Goal: Transaction & Acquisition: Subscribe to service/newsletter

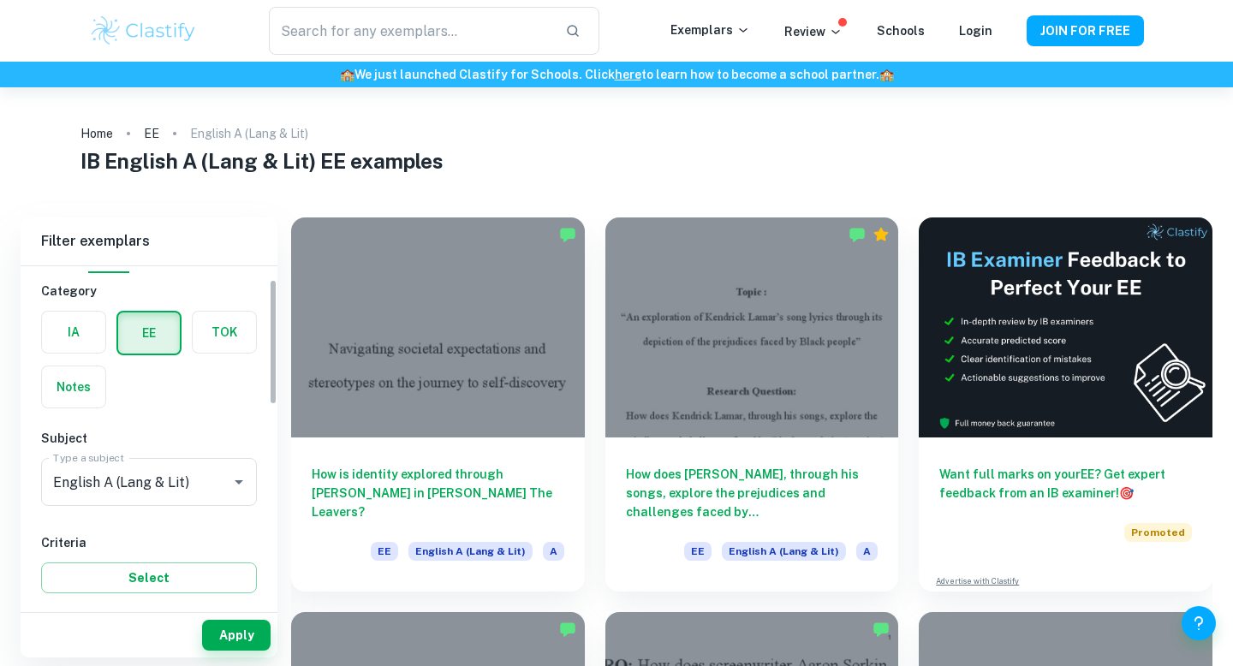
scroll to position [36, 0]
click at [75, 335] on label "button" at bounding box center [73, 330] width 63 height 41
click at [0, 0] on input "radio" at bounding box center [0, 0] width 0 height 0
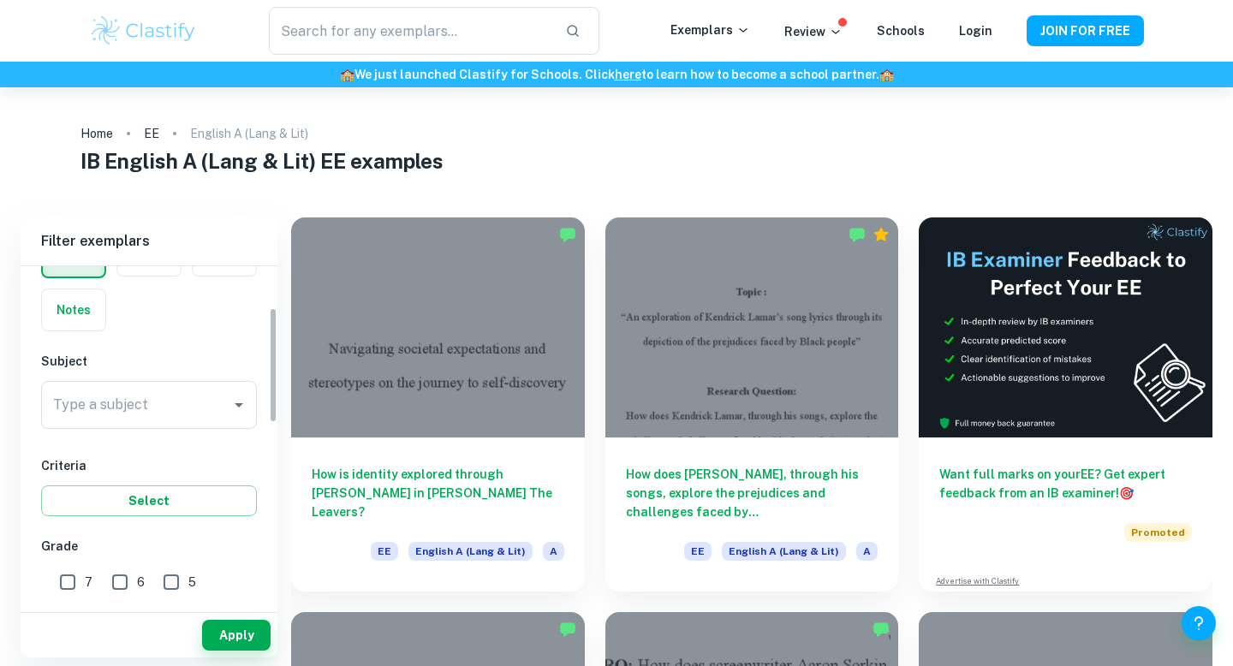
scroll to position [122, 0]
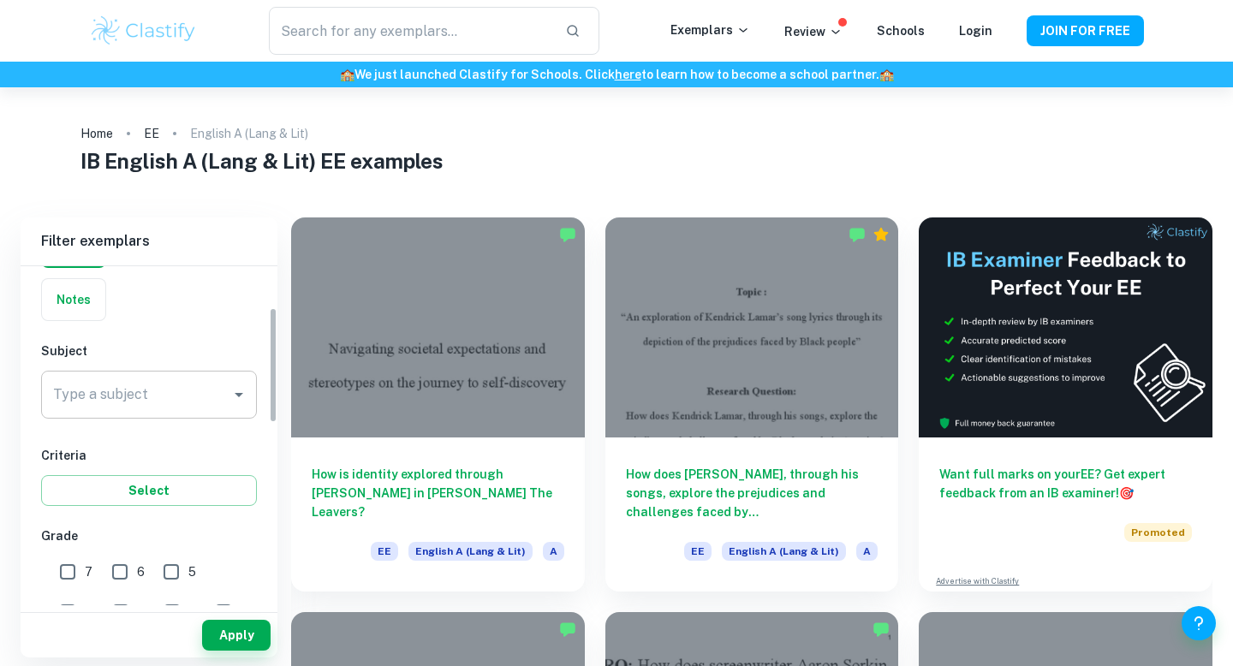
click at [119, 379] on div "Type a subject English A (Lang & Lit) Type a subject" at bounding box center [149, 395] width 216 height 48
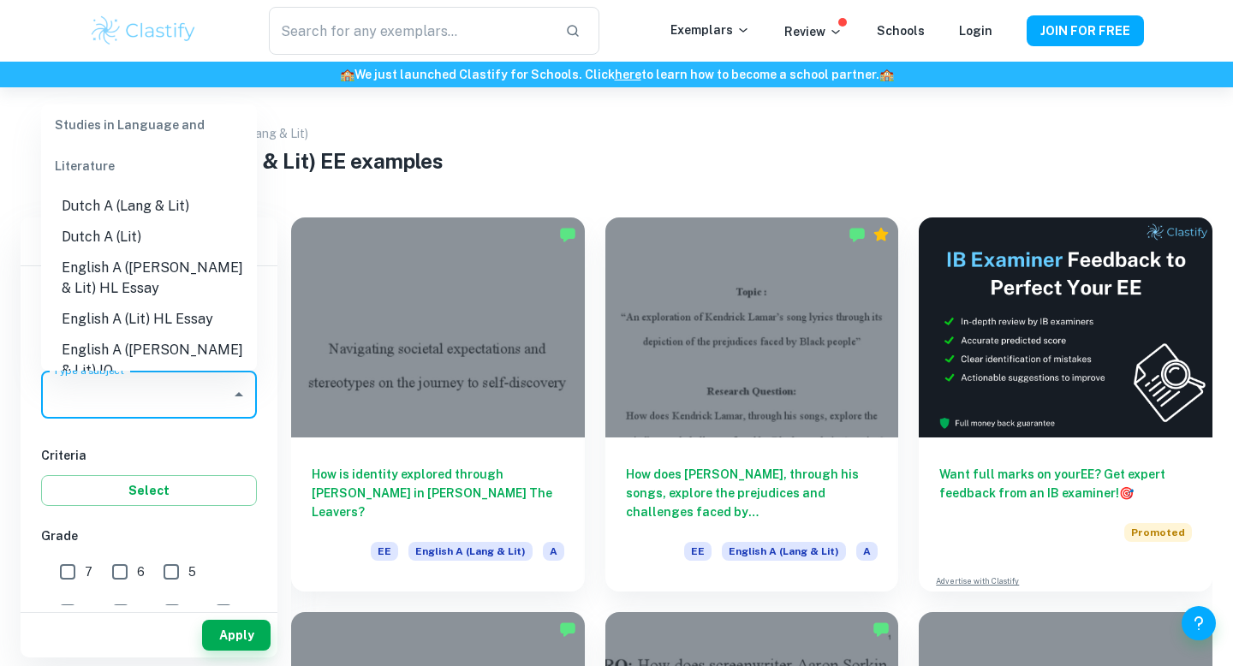
scroll to position [127, 0]
click at [116, 281] on li "English A ([PERSON_NAME] & Lit) HL Essay" at bounding box center [149, 277] width 216 height 51
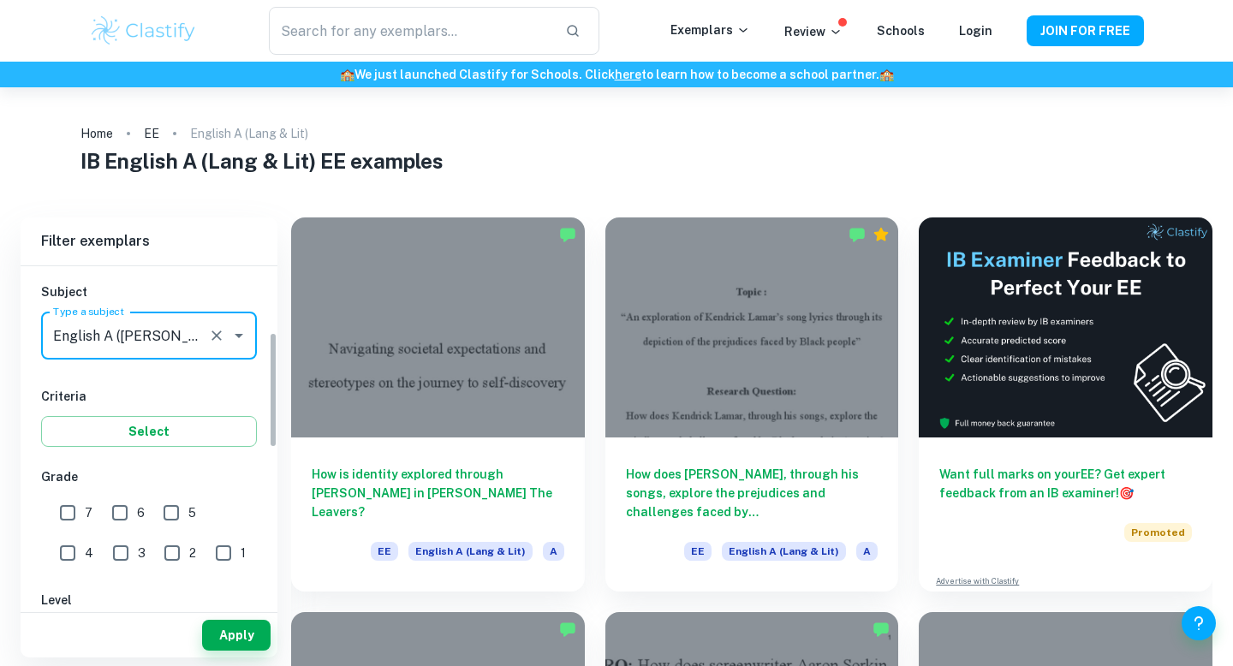
scroll to position [193, 0]
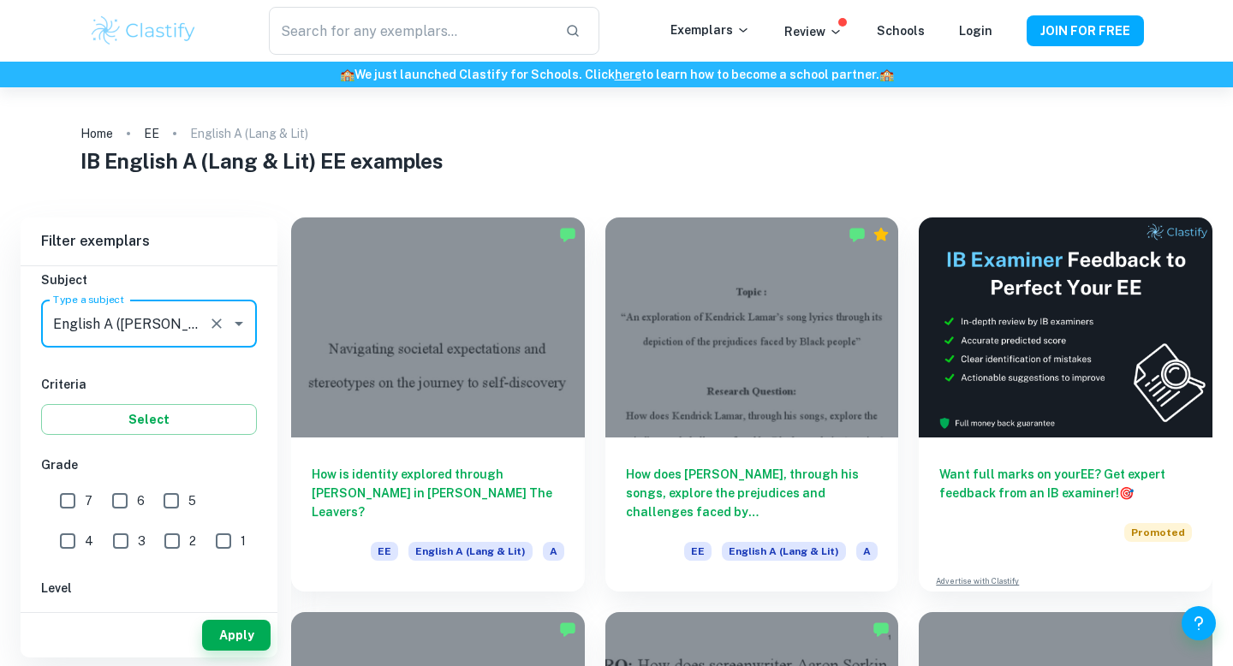
click at [62, 512] on input "7" at bounding box center [68, 501] width 34 height 34
checkbox input "true"
click at [120, 509] on input "6" at bounding box center [120, 501] width 34 height 34
checkbox input "true"
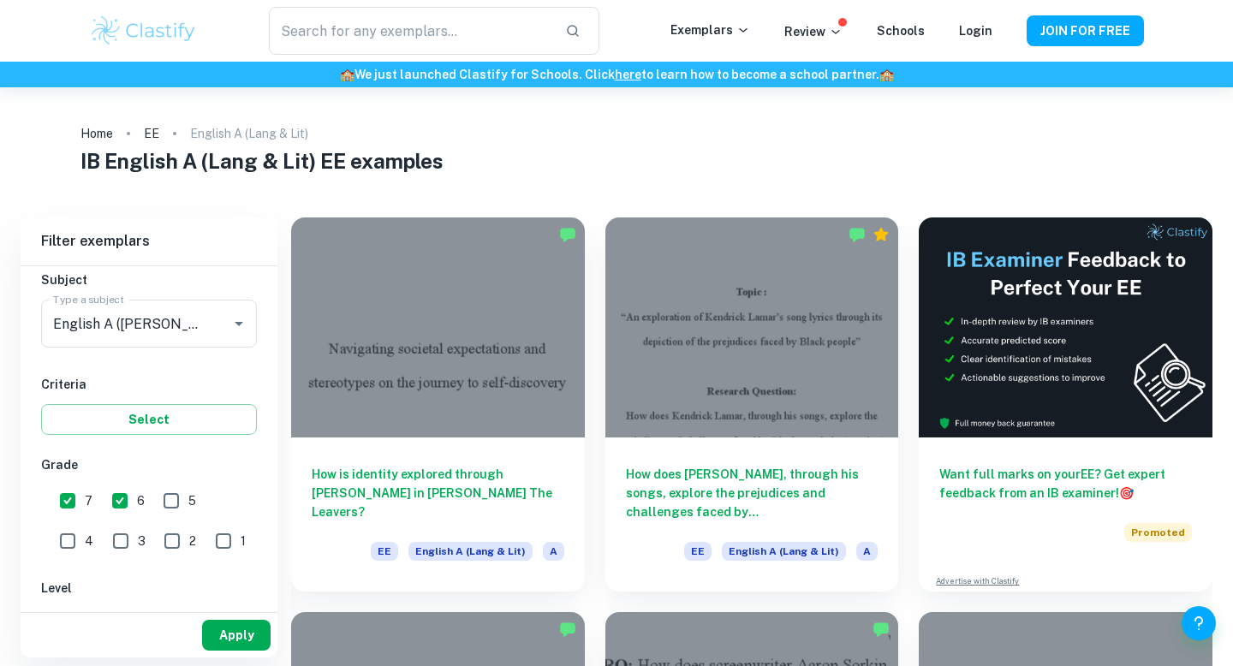
click at [218, 633] on button "Apply" at bounding box center [236, 635] width 69 height 31
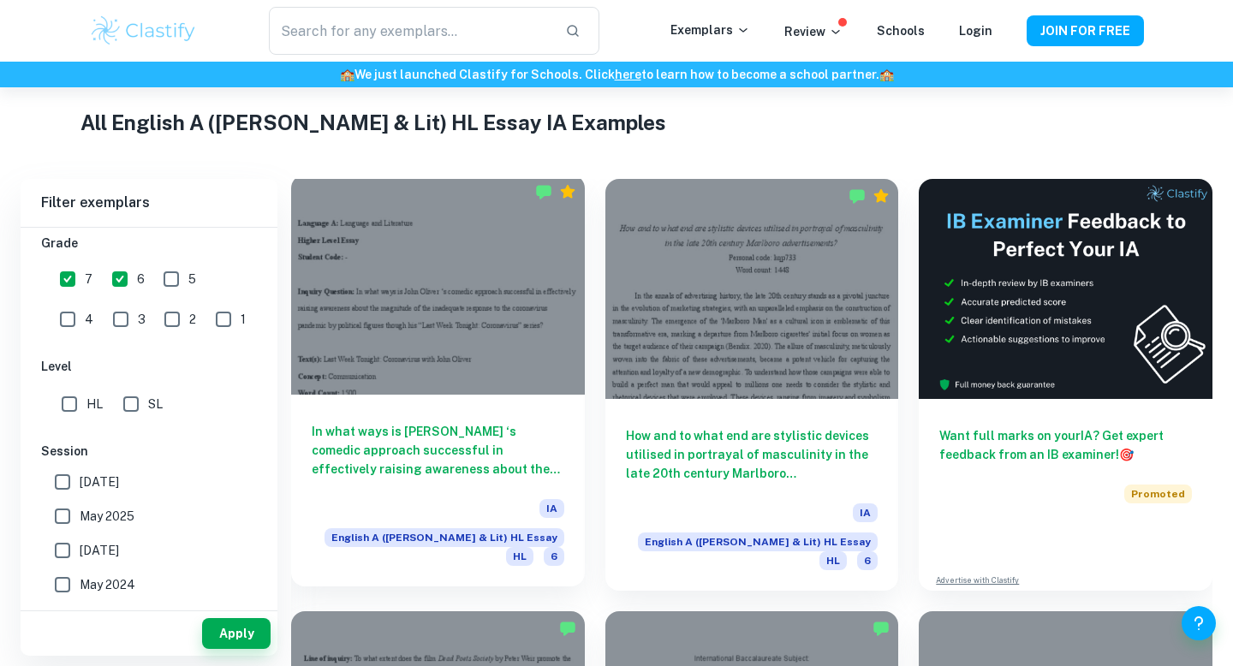
scroll to position [397, 0]
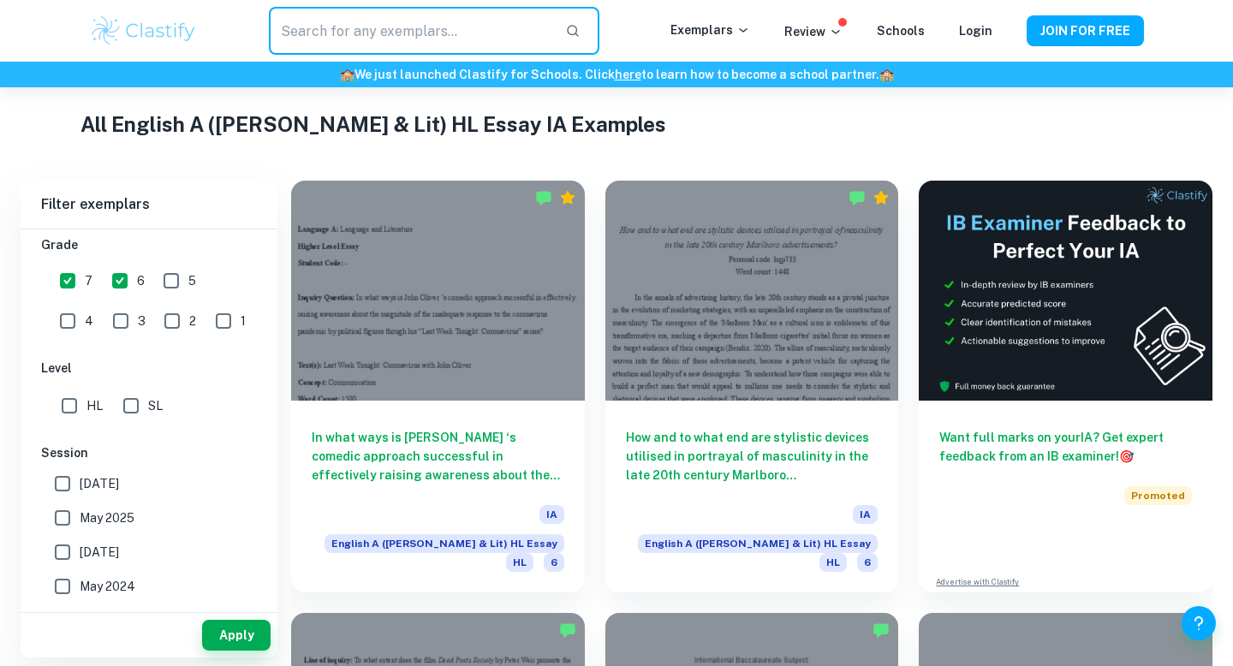
click at [471, 27] on input "text" at bounding box center [410, 31] width 283 height 48
type input "Black Mirror"
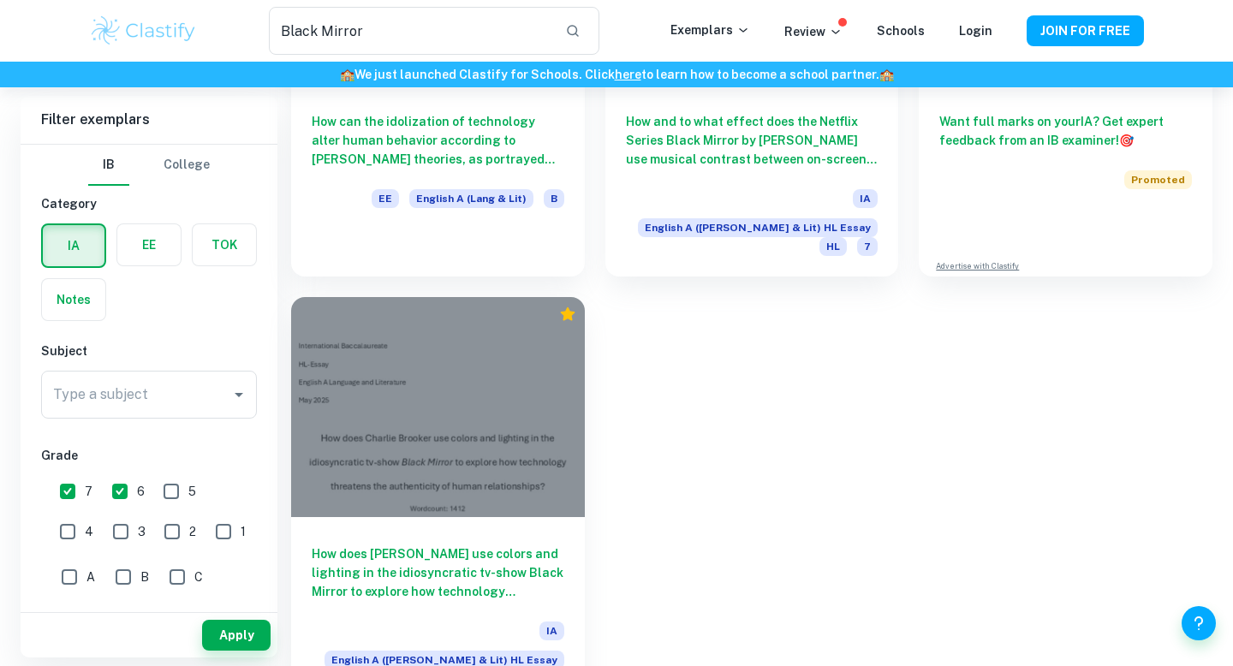
scroll to position [327, 0]
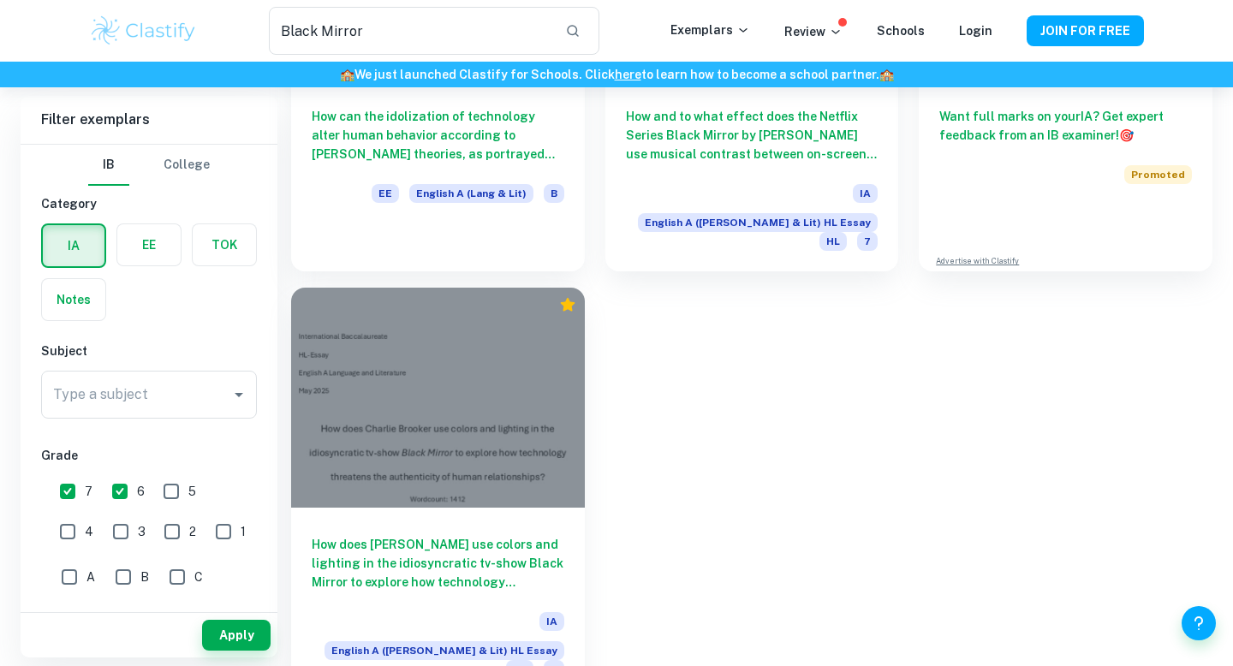
click at [449, 540] on h6 "How does [PERSON_NAME] use colors and lighting in the idiosyncratic tv-show Bla…" at bounding box center [438, 563] width 253 height 57
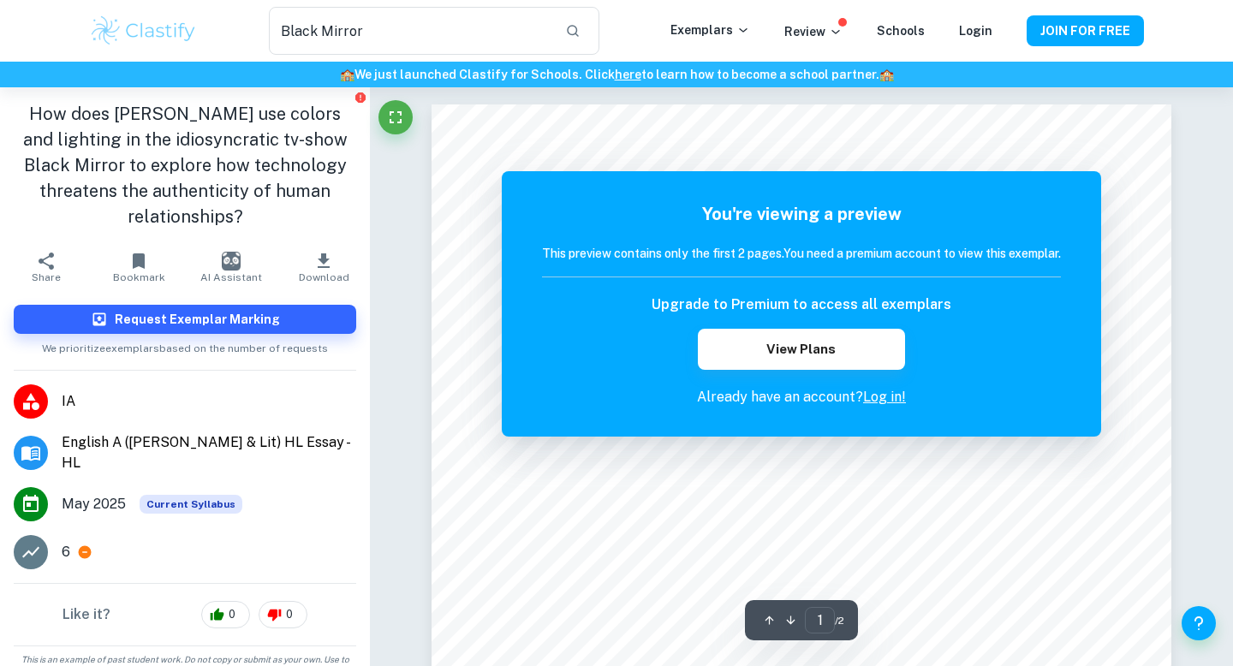
click at [789, 622] on icon "button" at bounding box center [791, 620] width 13 height 13
click at [840, 624] on span "/ 2" at bounding box center [839, 620] width 9 height 15
click at [886, 398] on link "Log in!" at bounding box center [884, 397] width 43 height 16
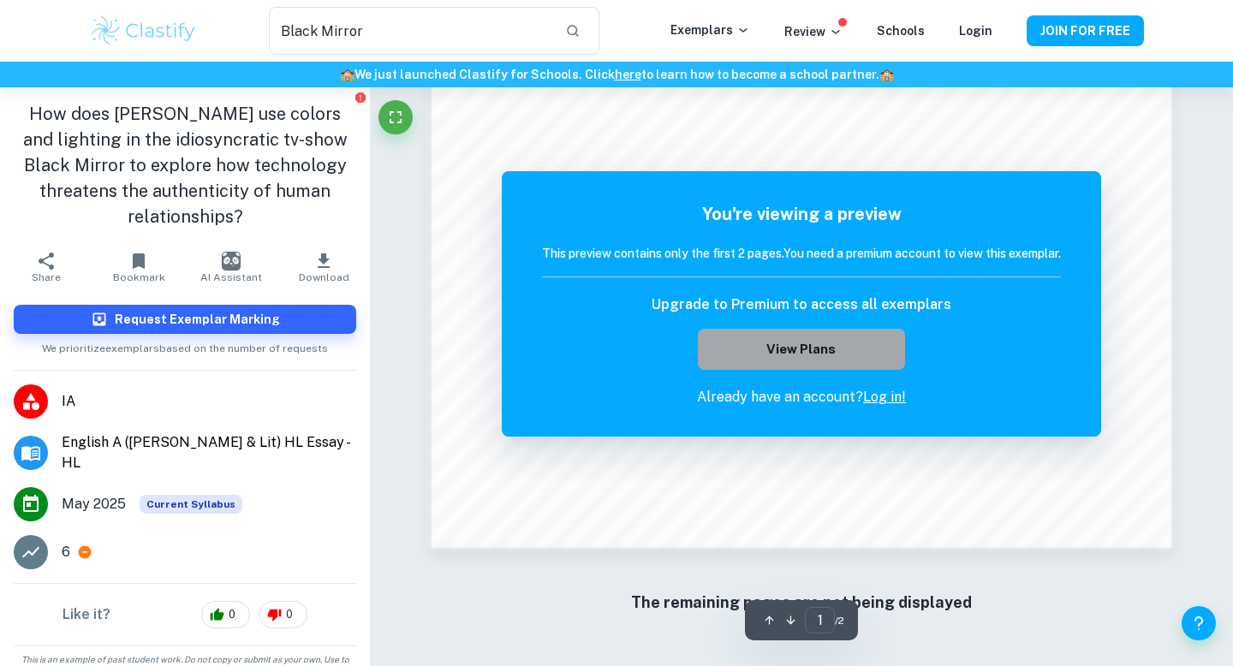
click at [830, 348] on button "View Plans" at bounding box center [801, 349] width 207 height 41
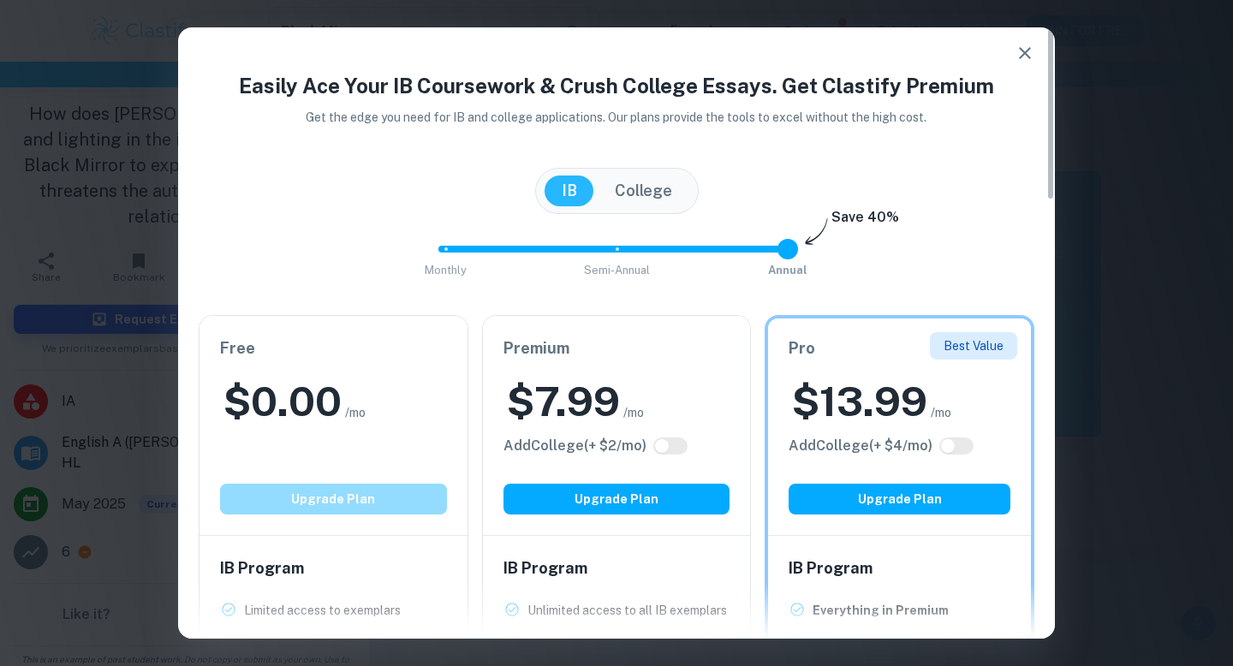
click at [297, 495] on button "Upgrade Plan" at bounding box center [333, 499] width 227 height 31
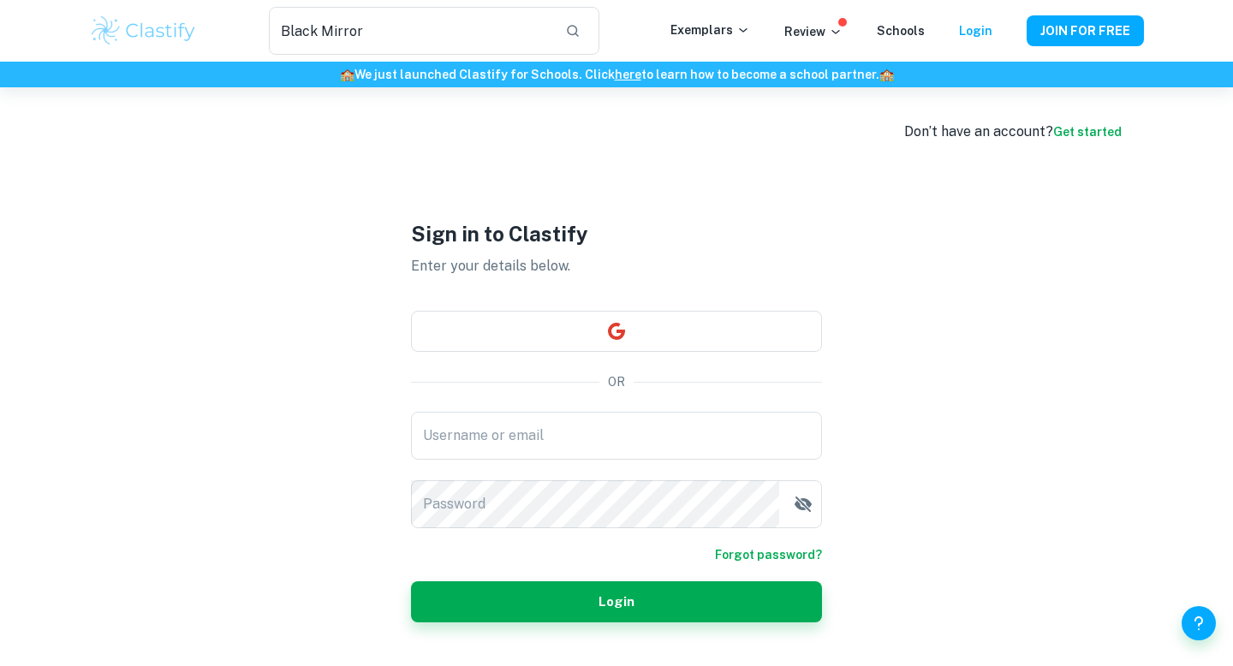
scroll to position [87, 0]
